Goal: Information Seeking & Learning: Learn about a topic

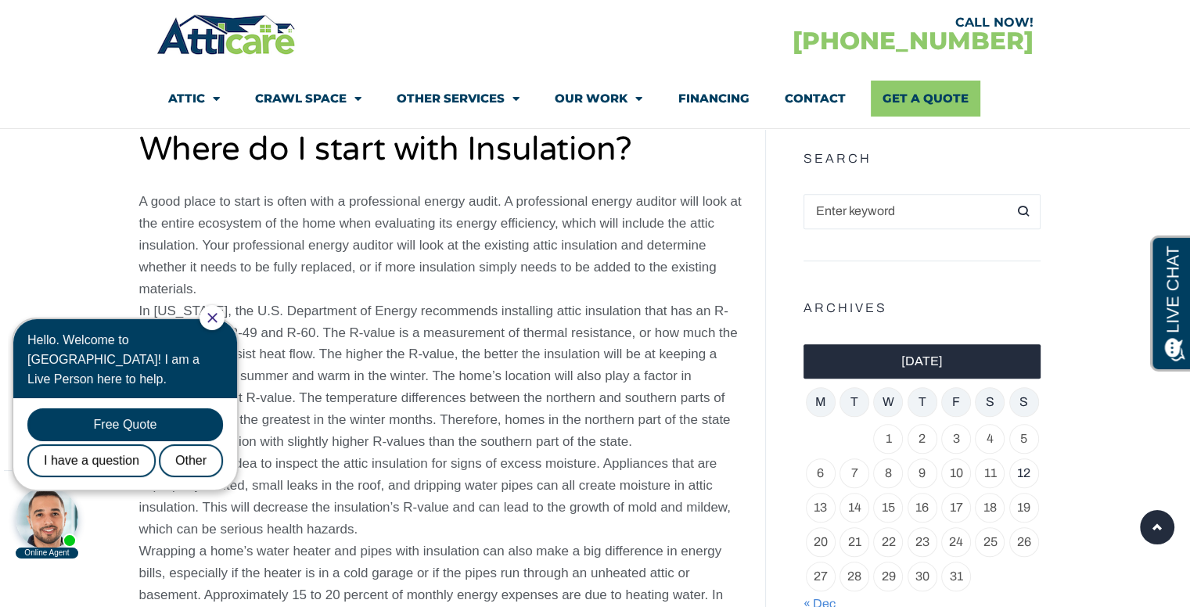
click at [217, 318] on icon "Close Chat" at bounding box center [211, 317] width 9 height 9
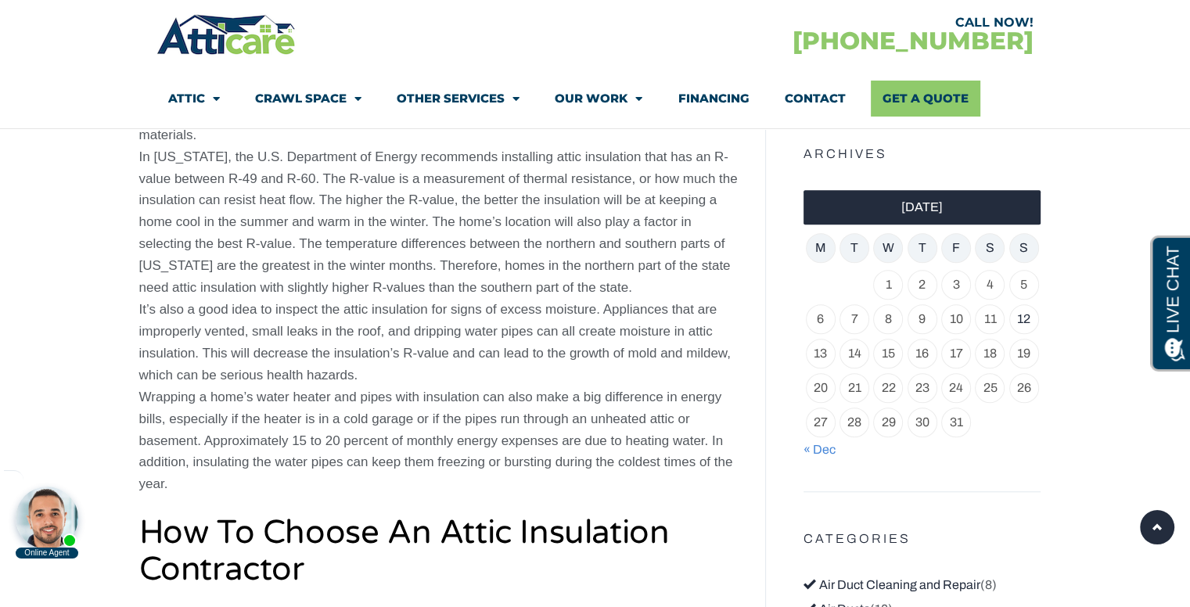
scroll to position [1217, 0]
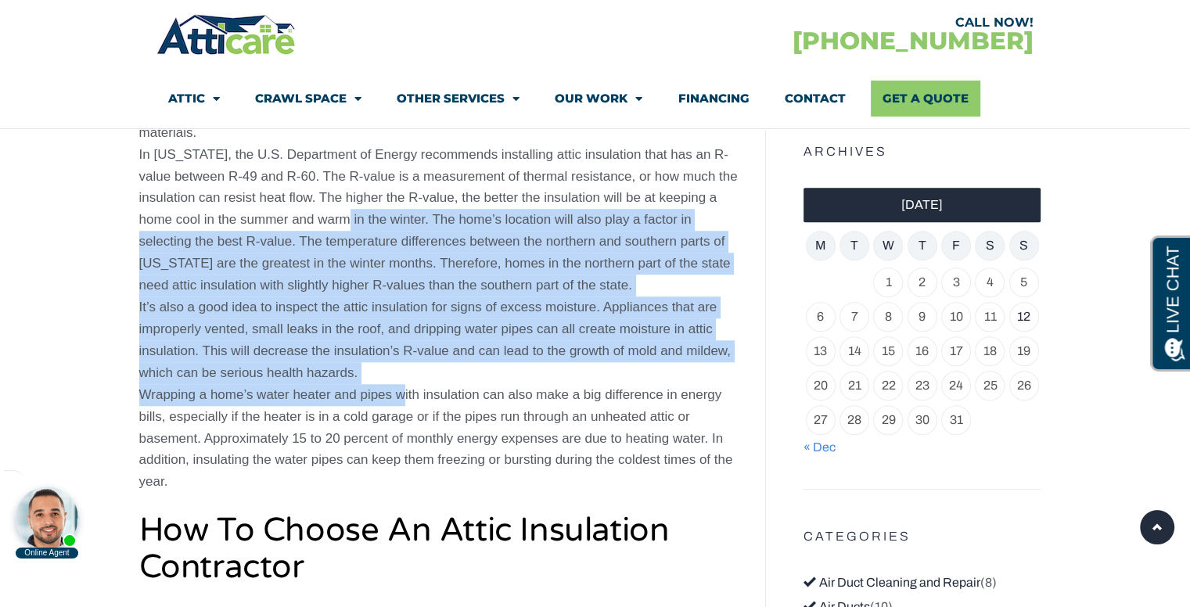
drag, startPoint x: 398, startPoint y: 386, endPoint x: 351, endPoint y: 238, distance: 155.4
click at [340, 220] on p "A good place to start is often with a professional energy audit. A professional…" at bounding box center [440, 263] width 603 height 459
click at [390, 277] on p "A good place to start is often with a professional energy audit. A professional…" at bounding box center [440, 263] width 603 height 459
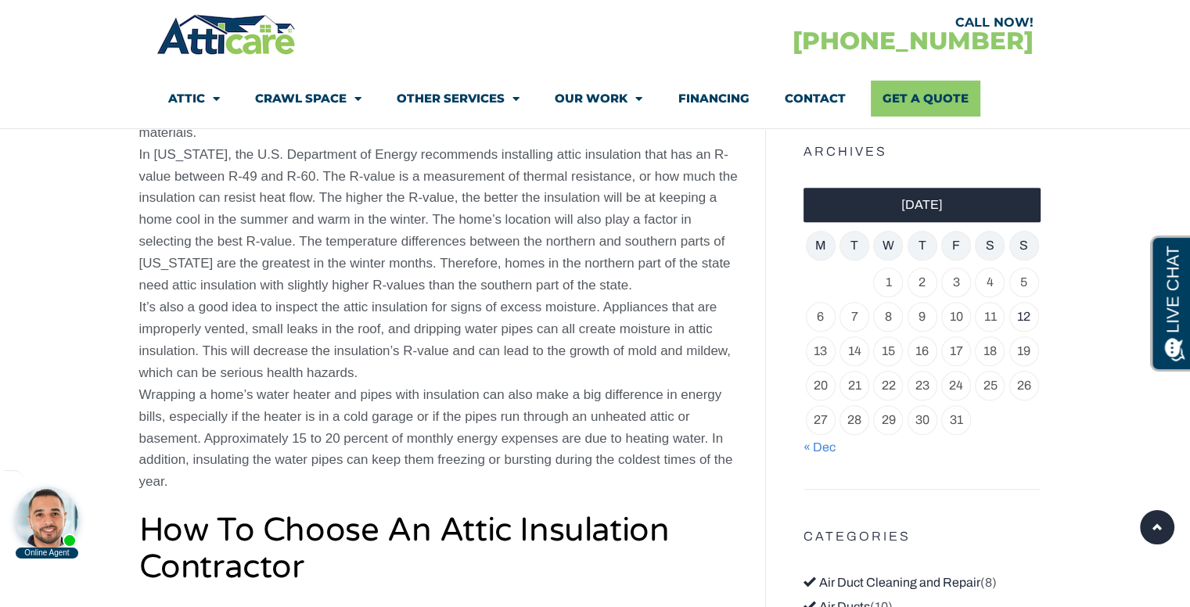
drag, startPoint x: 384, startPoint y: 371, endPoint x: 253, endPoint y: 233, distance: 190.4
click at [253, 233] on p "A good place to start is often with a professional energy audit. A professional…" at bounding box center [440, 263] width 603 height 459
click at [322, 290] on p "A good place to start is often with a professional energy audit. A professional…" at bounding box center [440, 263] width 603 height 459
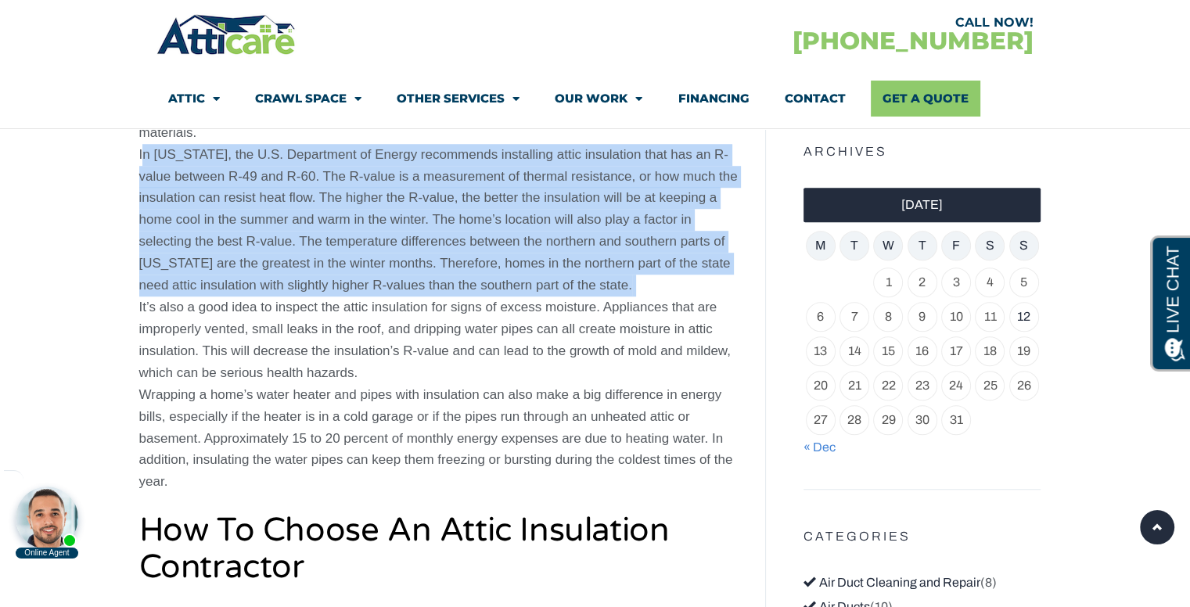
click at [322, 290] on p "A good place to start is often with a professional energy audit. A professional…" at bounding box center [440, 263] width 603 height 459
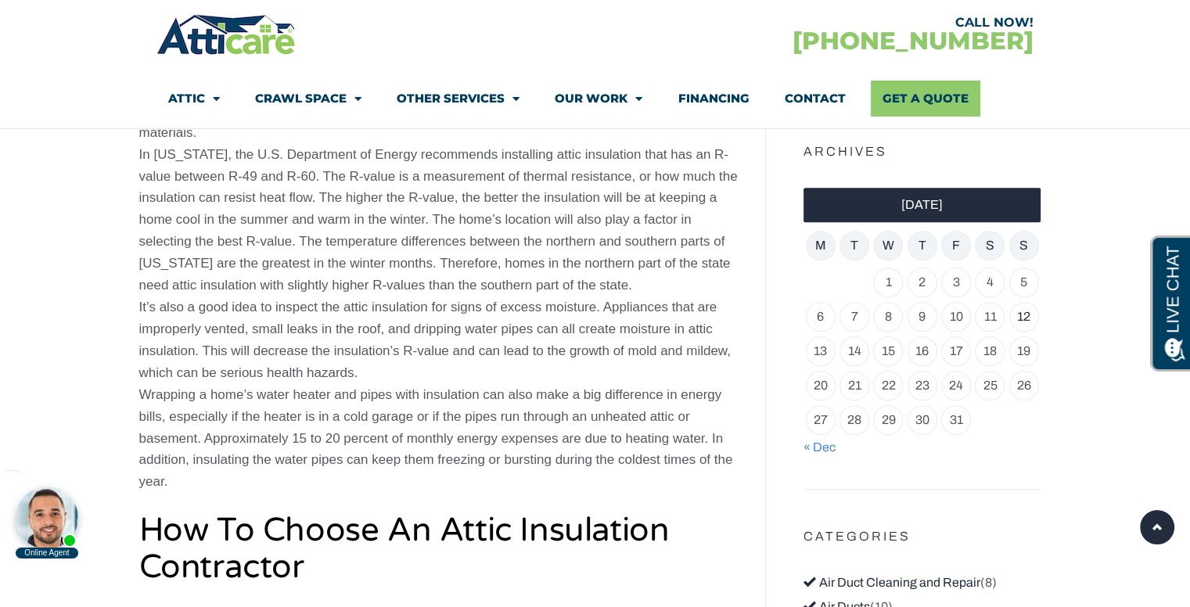
click at [333, 318] on p "A good place to start is often with a professional energy audit. A professional…" at bounding box center [440, 263] width 603 height 459
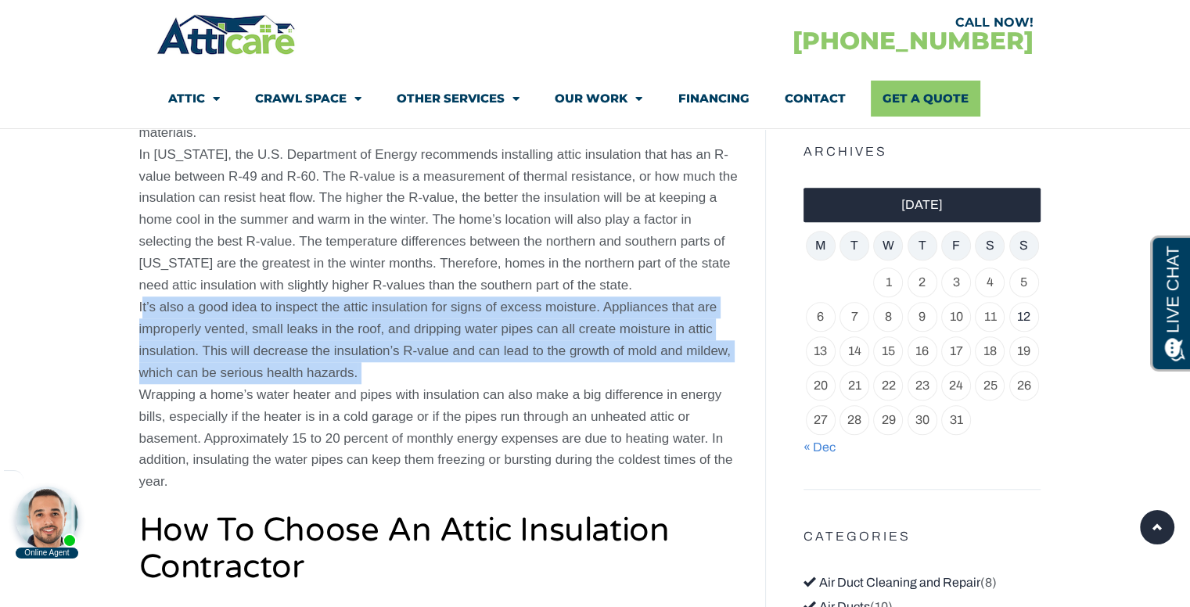
click at [333, 318] on p "A good place to start is often with a professional energy audit. A professional…" at bounding box center [440, 263] width 603 height 459
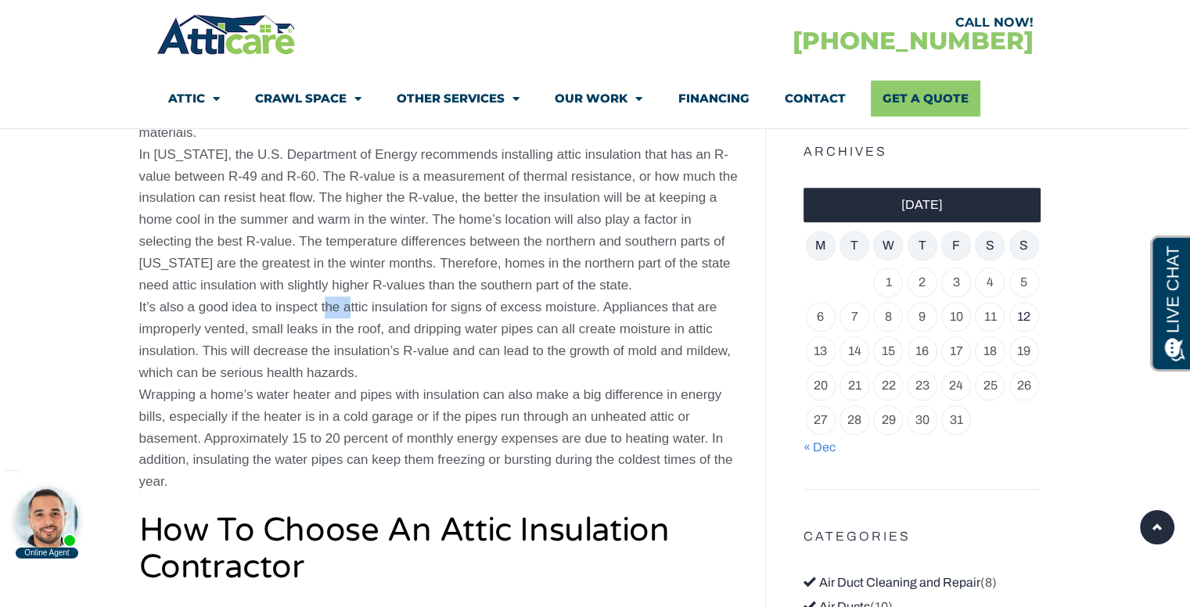
click at [333, 318] on p "A good place to start is often with a professional energy audit. A professional…" at bounding box center [440, 263] width 603 height 459
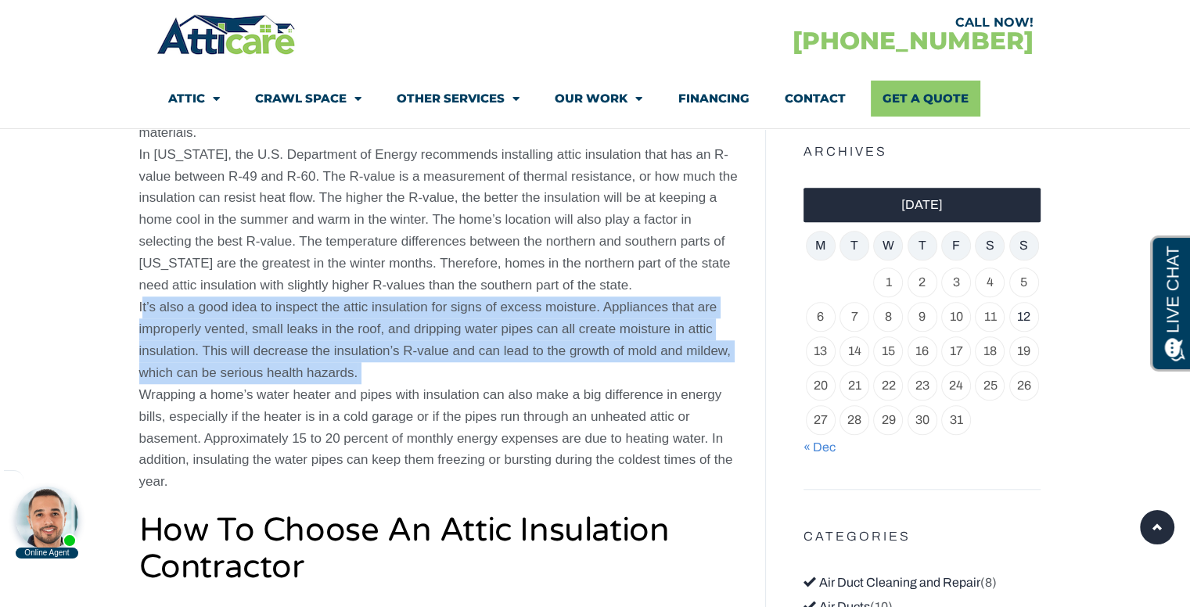
click at [333, 318] on p "A good place to start is often with a professional energy audit. A professional…" at bounding box center [440, 263] width 603 height 459
drag, startPoint x: 355, startPoint y: 370, endPoint x: 229, endPoint y: 314, distance: 137.3
click at [229, 314] on p "A good place to start is often with a professional energy audit. A professional…" at bounding box center [440, 263] width 603 height 459
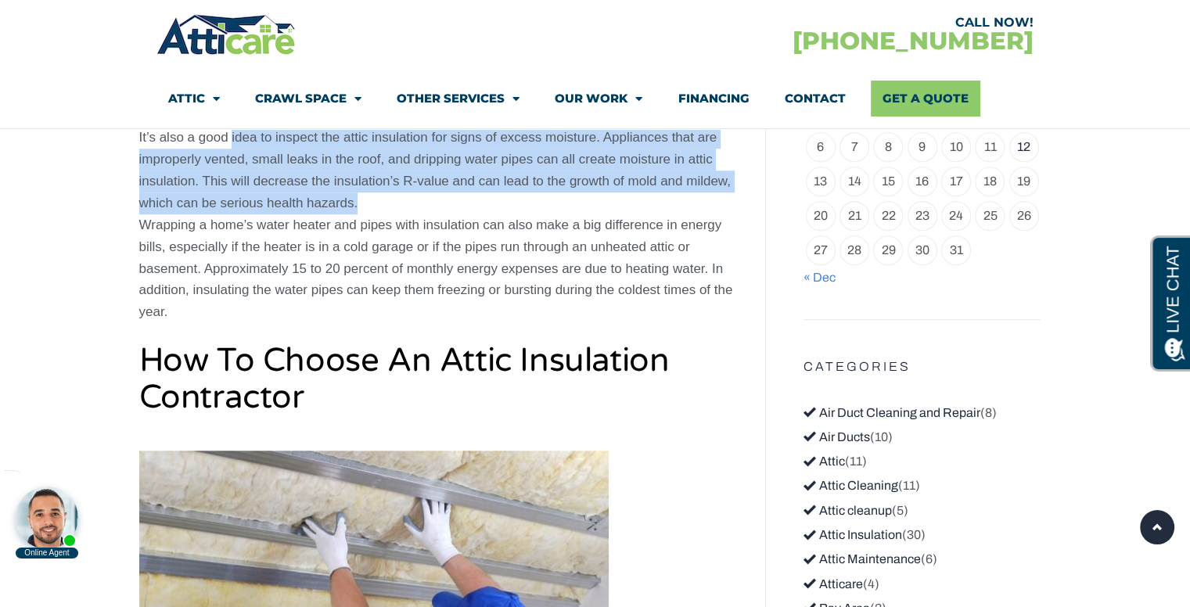
scroll to position [1295, 0]
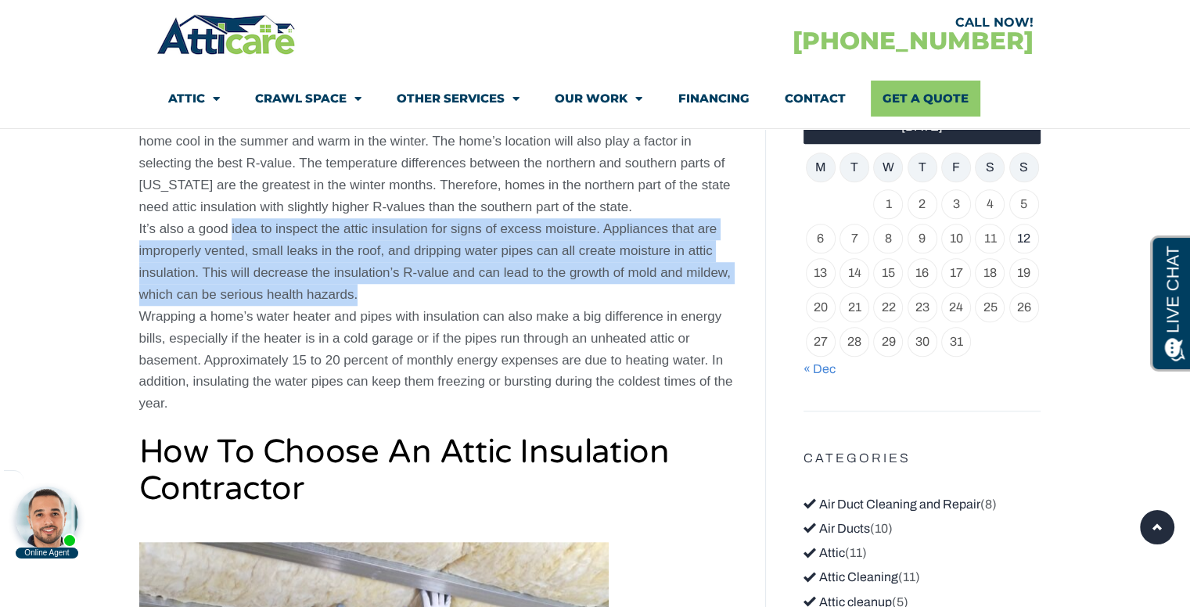
click at [319, 290] on p "A good place to start is often with a professional energy audit. A professional…" at bounding box center [440, 185] width 603 height 459
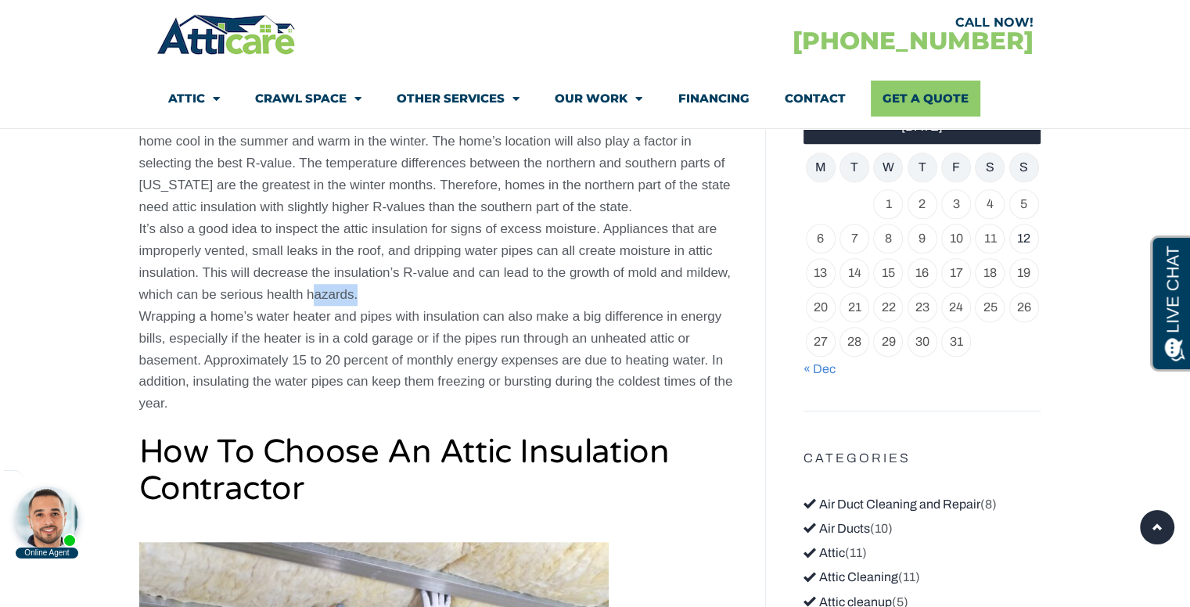
click at [319, 290] on p "A good place to start is often with a professional energy audit. A professional…" at bounding box center [440, 185] width 603 height 459
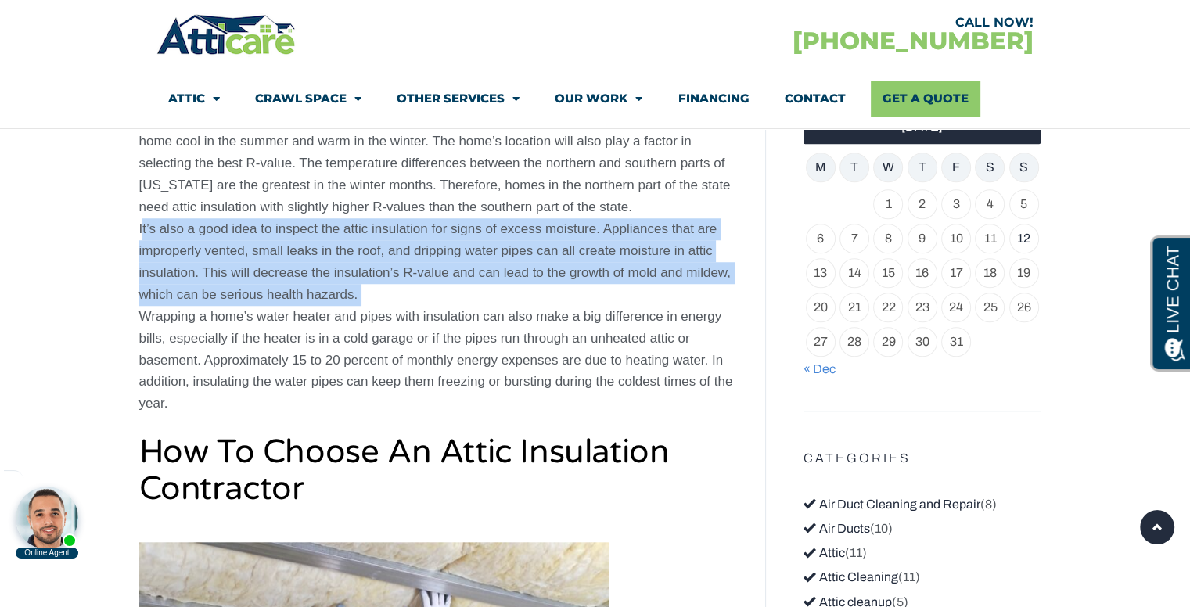
click at [319, 290] on p "A good place to start is often with a professional energy audit. A professional…" at bounding box center [440, 185] width 603 height 459
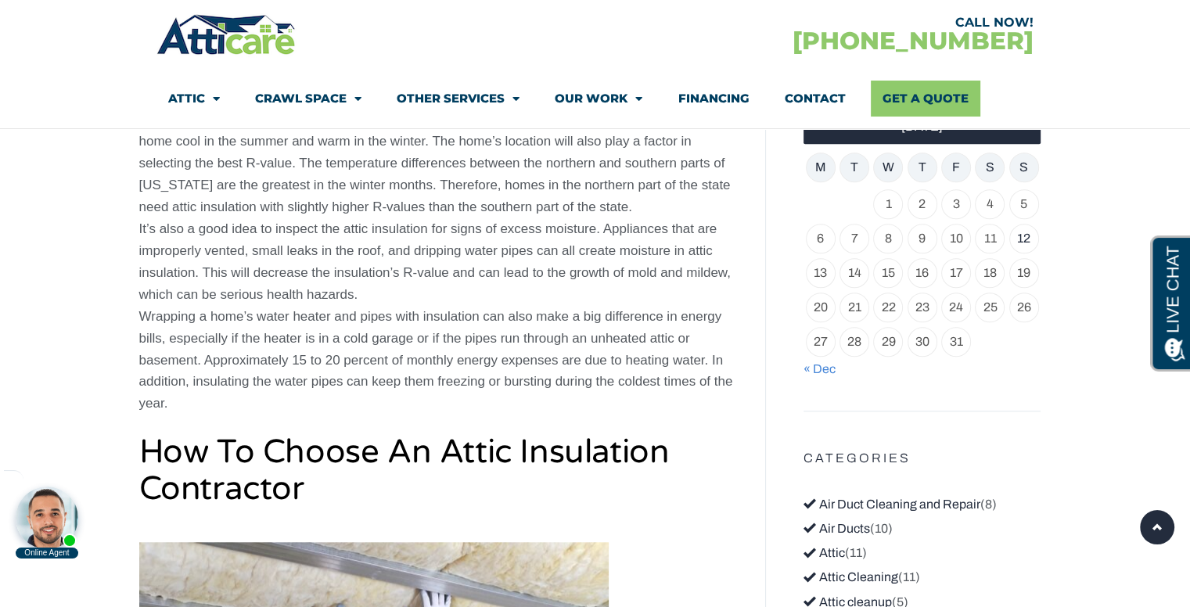
click at [329, 345] on p "A good place to start is often with a professional energy audit. A professional…" at bounding box center [440, 185] width 603 height 459
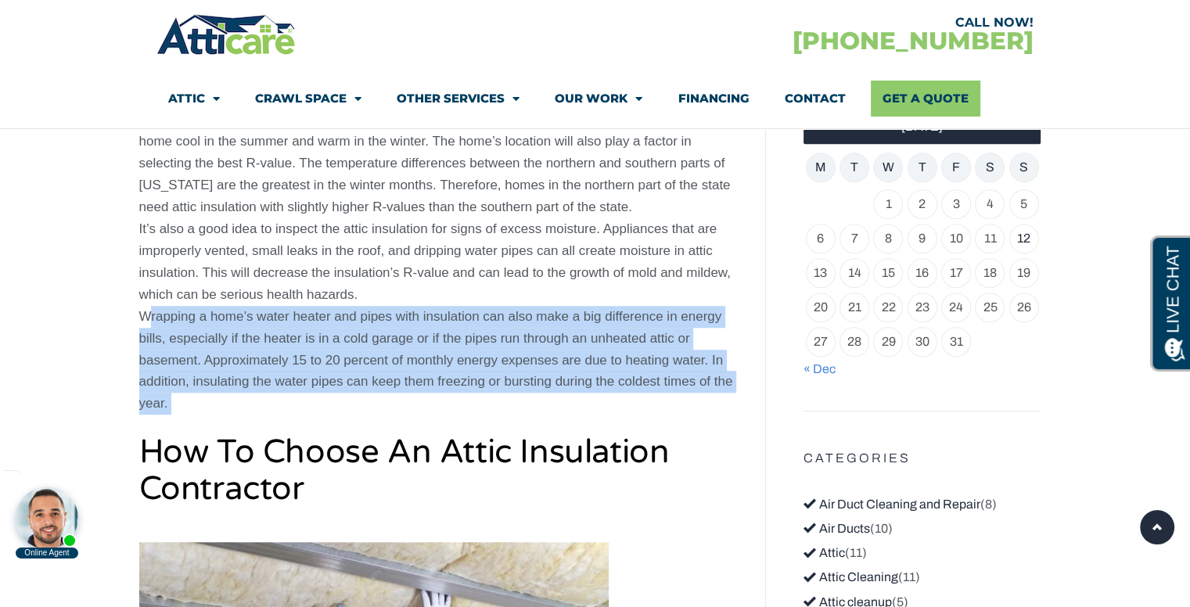
click at [329, 345] on p "A good place to start is often with a professional energy audit. A professional…" at bounding box center [440, 185] width 603 height 459
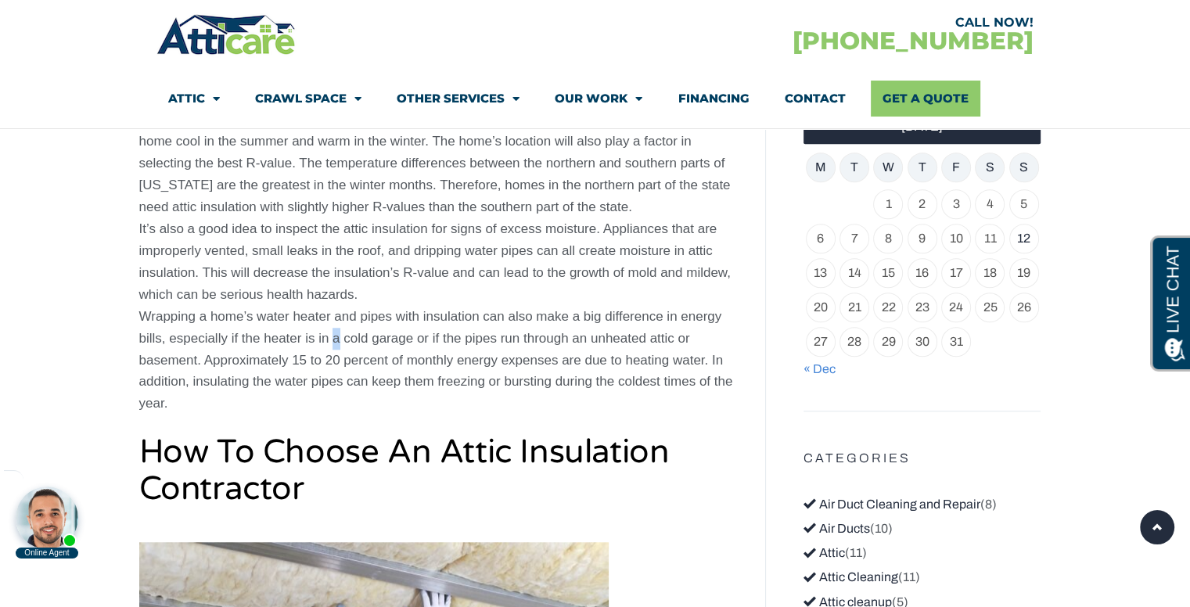
click at [329, 345] on p "A good place to start is often with a professional energy audit. A professional…" at bounding box center [440, 185] width 603 height 459
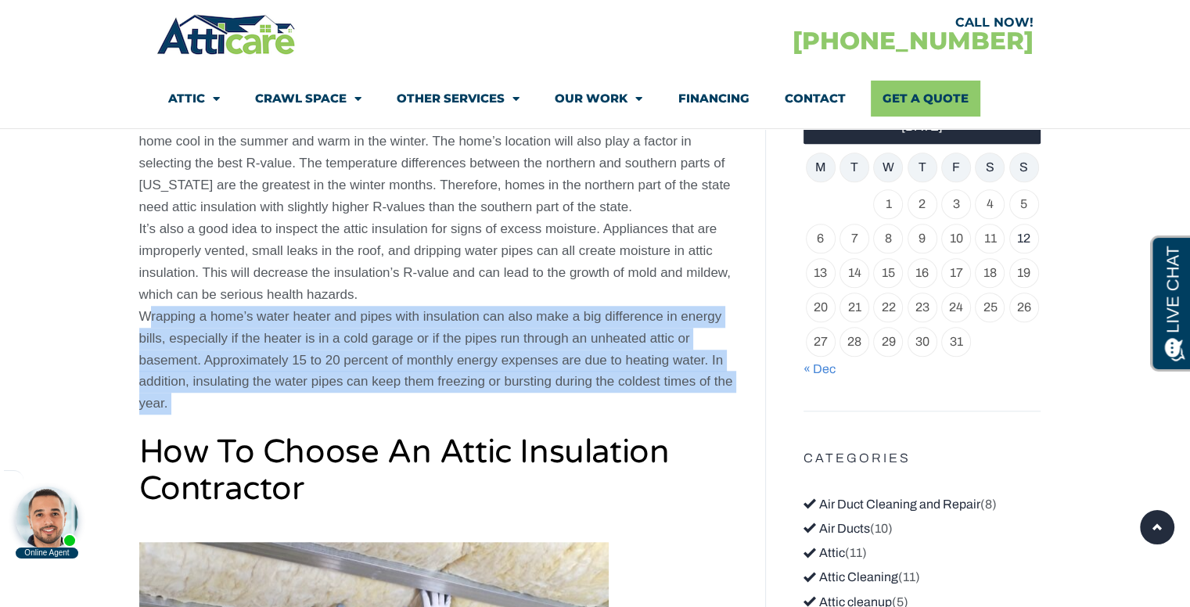
click at [329, 345] on p "A good place to start is often with a professional energy audit. A professional…" at bounding box center [440, 185] width 603 height 459
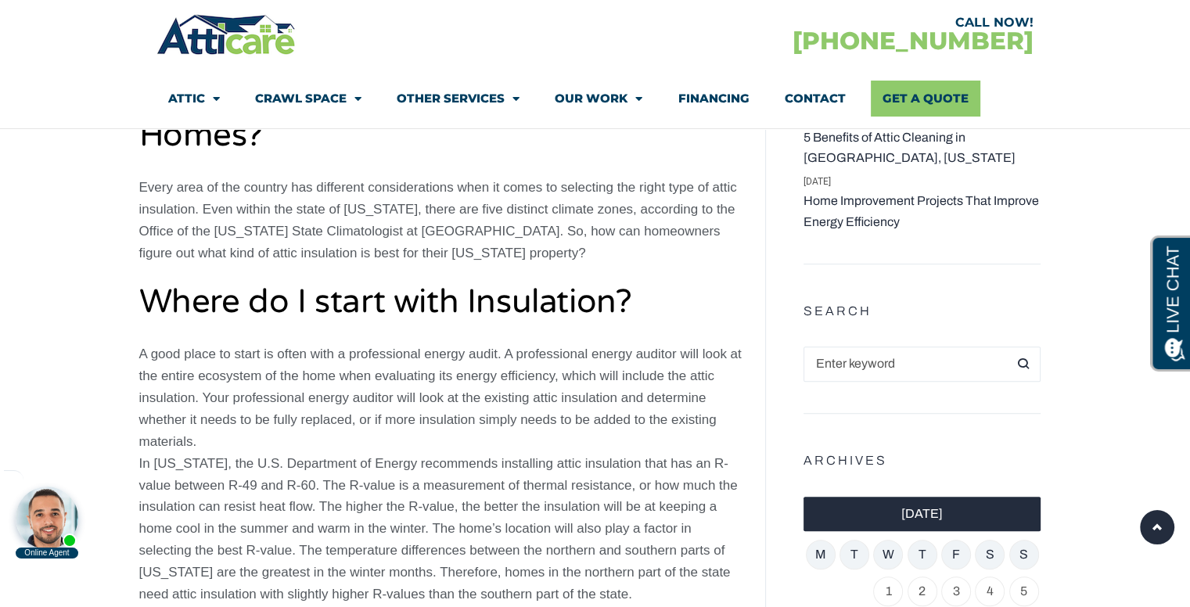
scroll to position [982, 0]
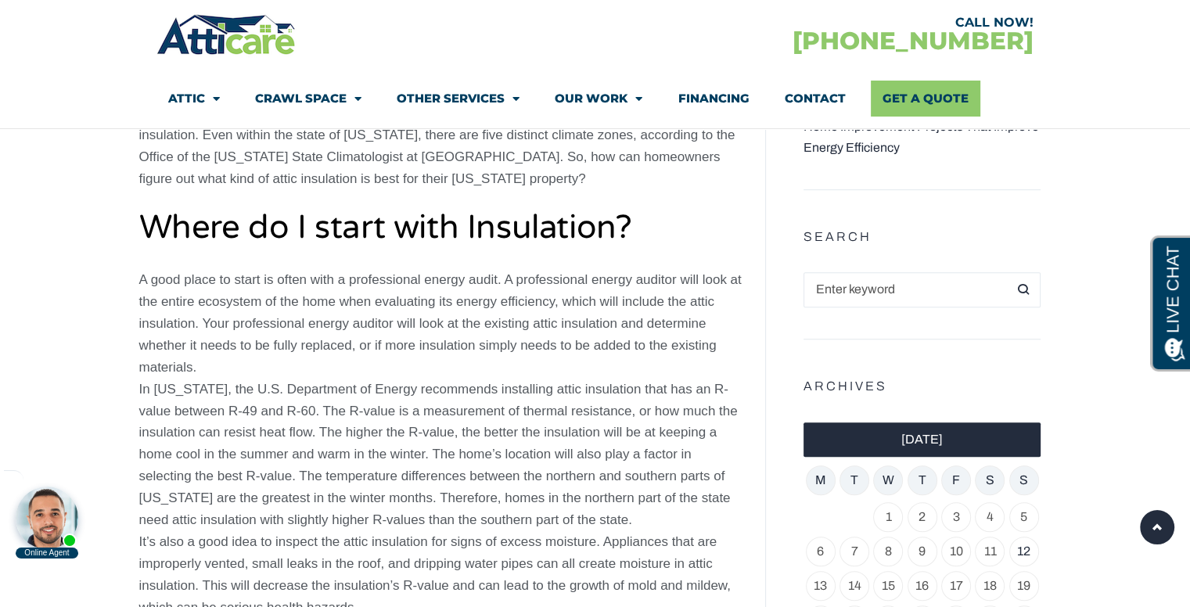
click at [338, 335] on p "A good place to start is often with a professional energy audit. A professional…" at bounding box center [440, 498] width 603 height 459
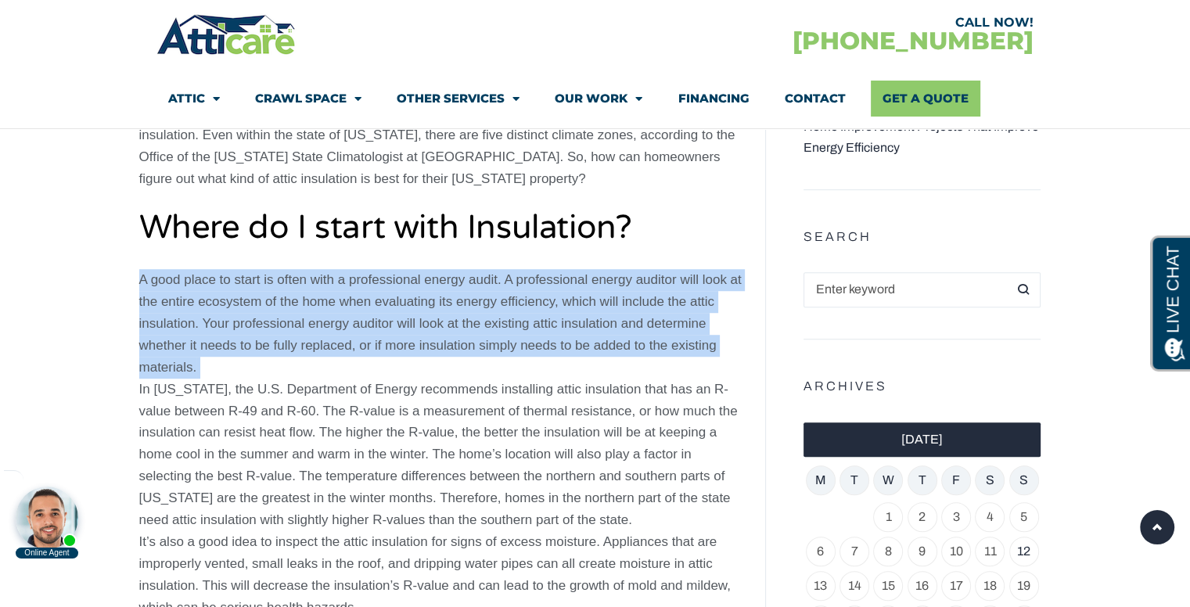
click at [338, 335] on p "A good place to start is often with a professional energy audit. A professional…" at bounding box center [440, 498] width 603 height 459
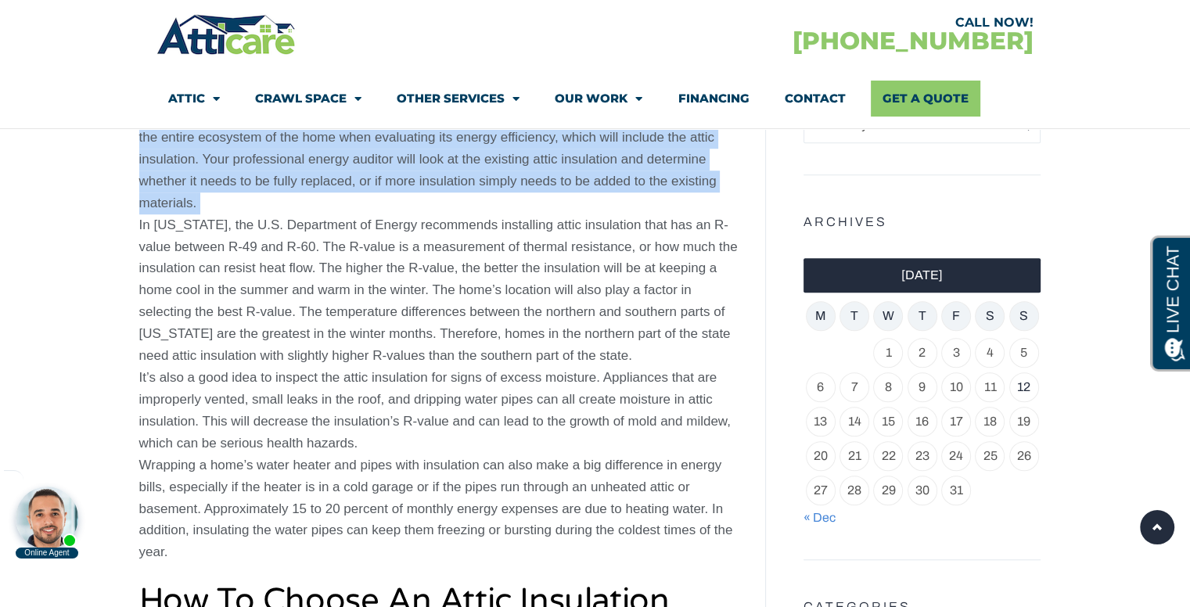
scroll to position [1061, 0]
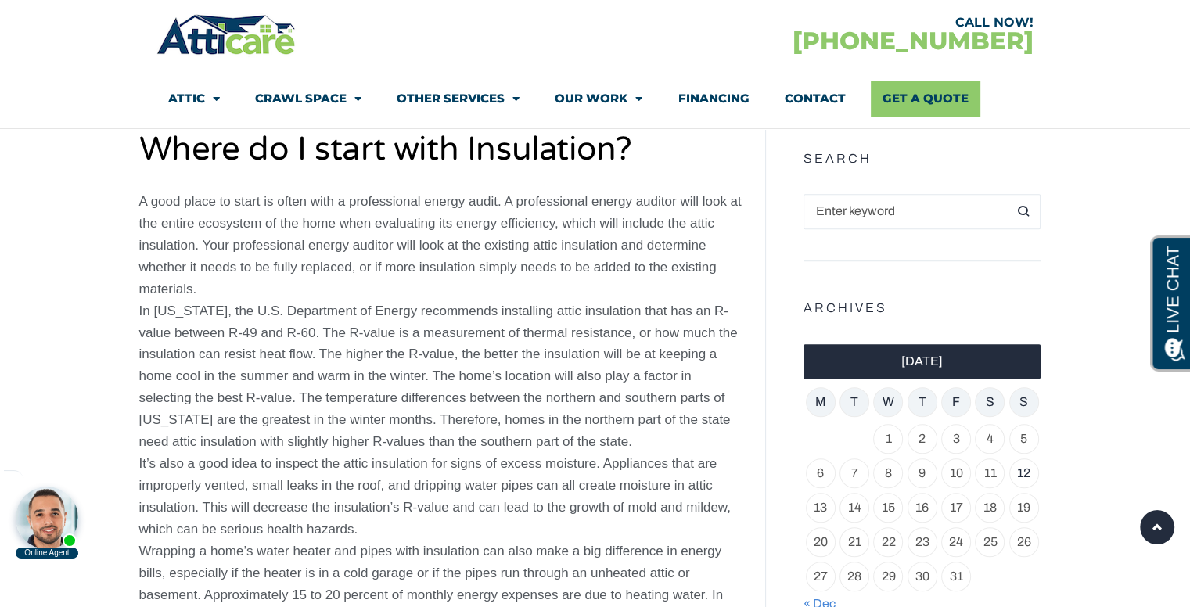
click at [369, 414] on p "A good place to start is often with a professional energy audit. A professional…" at bounding box center [440, 420] width 603 height 459
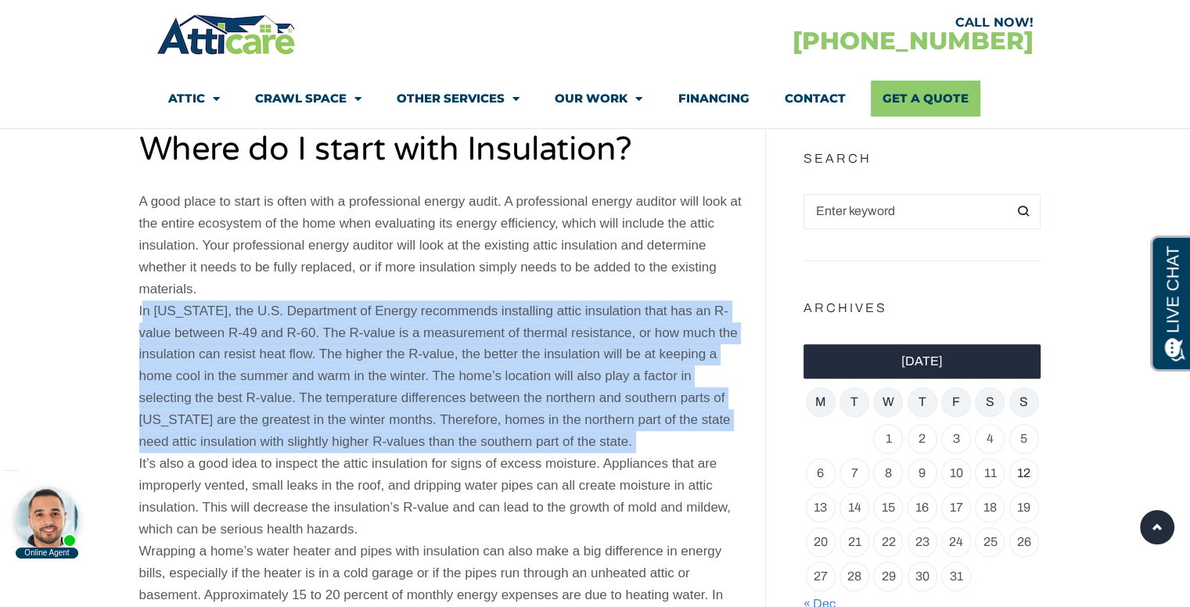
click at [369, 414] on p "A good place to start is often with a professional energy audit. A professional…" at bounding box center [440, 420] width 603 height 459
click at [369, 410] on p "A good place to start is often with a professional energy audit. A professional…" at bounding box center [440, 420] width 603 height 459
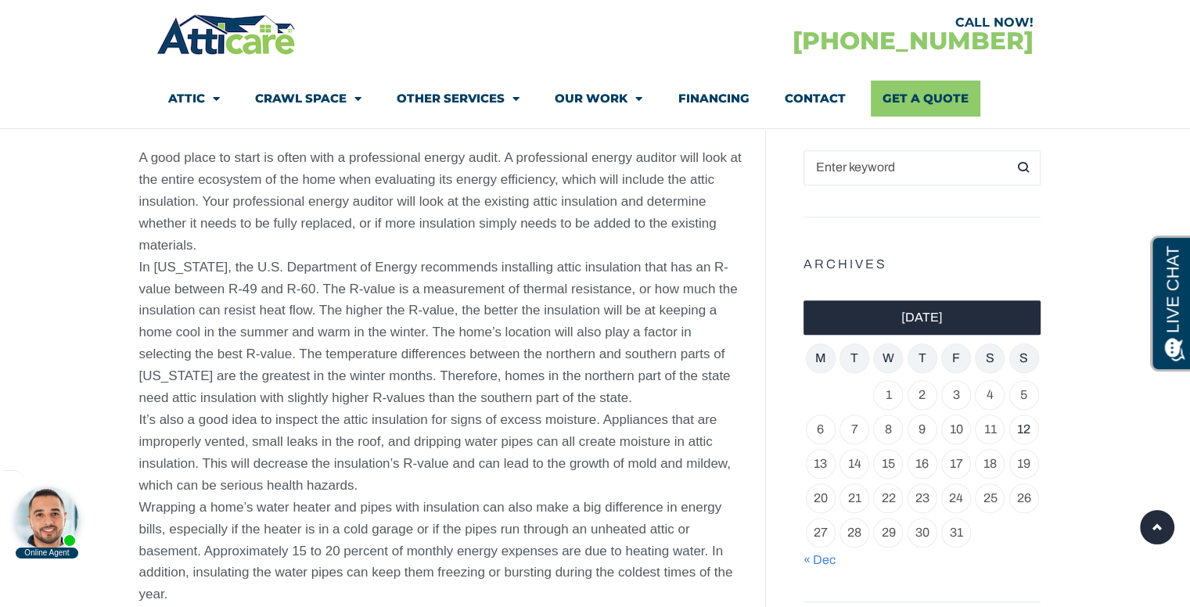
scroll to position [904, 0]
